Goal: Navigation & Orientation: Find specific page/section

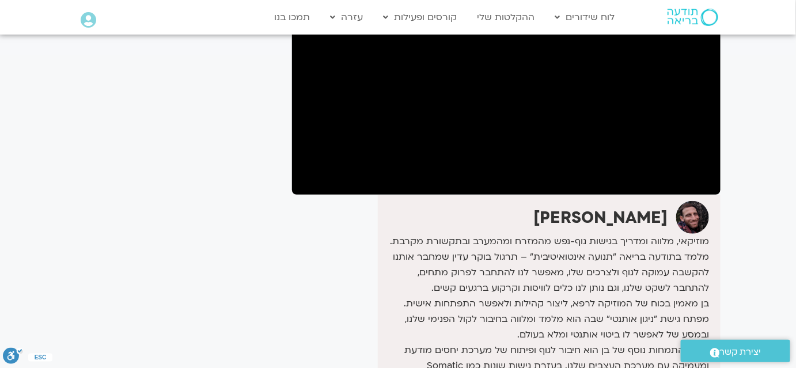
click at [217, 156] on div "It seems we can't find what you're looking for. It seems we can't find what you…" at bounding box center [178, 207] width 217 height 613
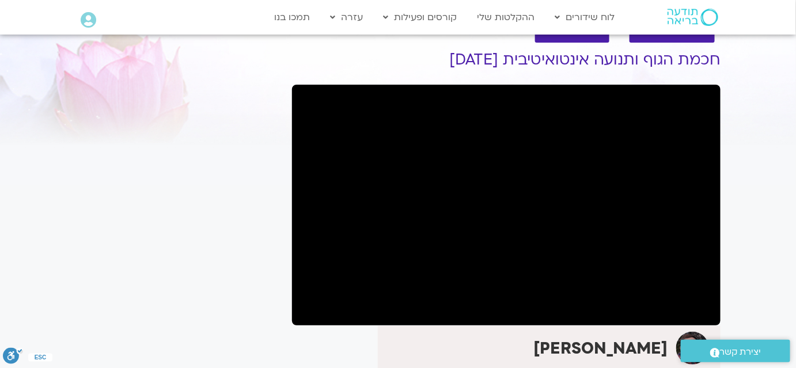
scroll to position [52, 0]
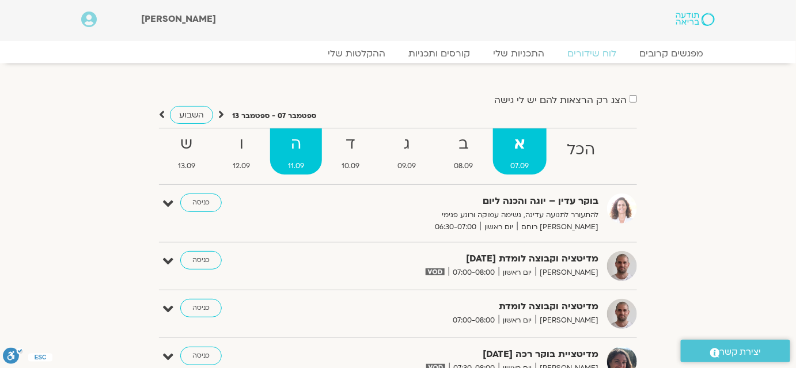
click at [301, 144] on strong "ה" at bounding box center [296, 144] width 52 height 26
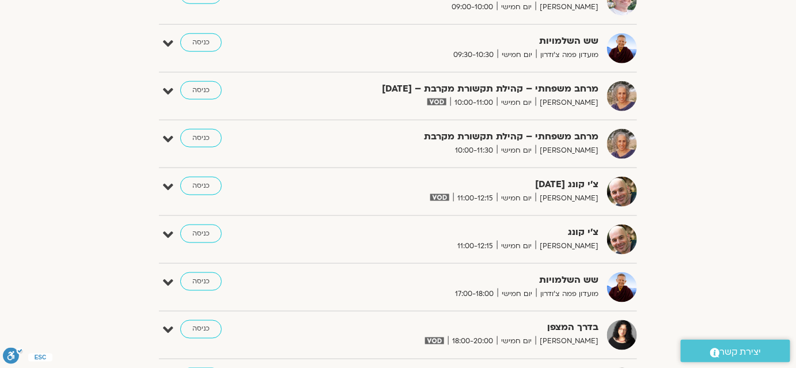
scroll to position [52, 0]
